Goal: Find specific page/section: Find specific page/section

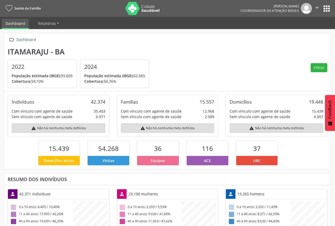
click at [329, 6] on button "apps" at bounding box center [326, 8] width 9 height 9
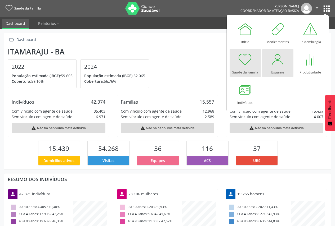
click at [275, 68] on div "Usuários" at bounding box center [278, 71] width 14 height 7
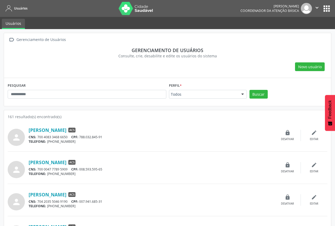
click at [243, 95] on div at bounding box center [243, 94] width 8 height 9
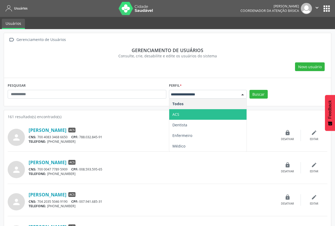
click at [223, 111] on span "ACS" at bounding box center [207, 114] width 77 height 11
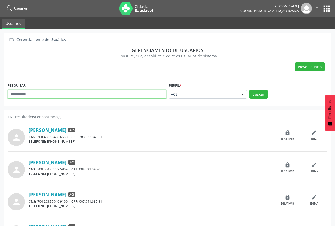
click at [148, 92] on input "text" at bounding box center [87, 94] width 159 height 9
click at [26, 95] on input "*****" at bounding box center [87, 94] width 159 height 9
click at [249, 90] on button "Buscar" at bounding box center [258, 94] width 18 height 9
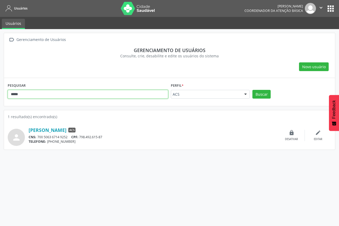
drag, startPoint x: 26, startPoint y: 97, endPoint x: 0, endPoint y: 91, distance: 26.5
click at [0, 91] on div " Gerenciamento de Usuários Gerenciamento de usuários Consulte, crie, desabilit…" at bounding box center [169, 127] width 339 height 197
type input "*****"
click at [252, 90] on button "Buscar" at bounding box center [261, 94] width 18 height 9
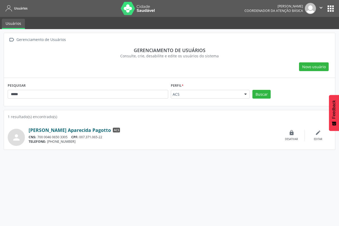
click at [63, 131] on link "Nilseia Aparecida Pagotto" at bounding box center [70, 130] width 82 height 6
